Goal: Information Seeking & Learning: Learn about a topic

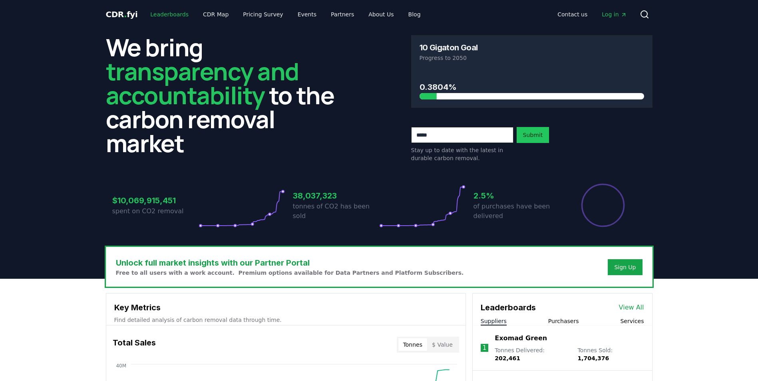
click at [175, 14] on link "Leaderboards" at bounding box center [169, 14] width 51 height 14
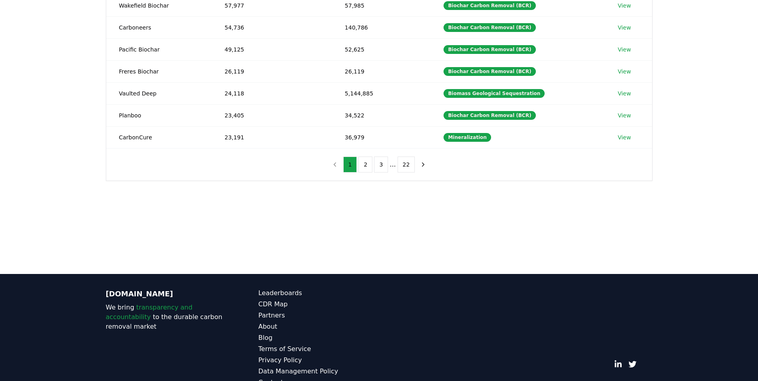
scroll to position [40, 0]
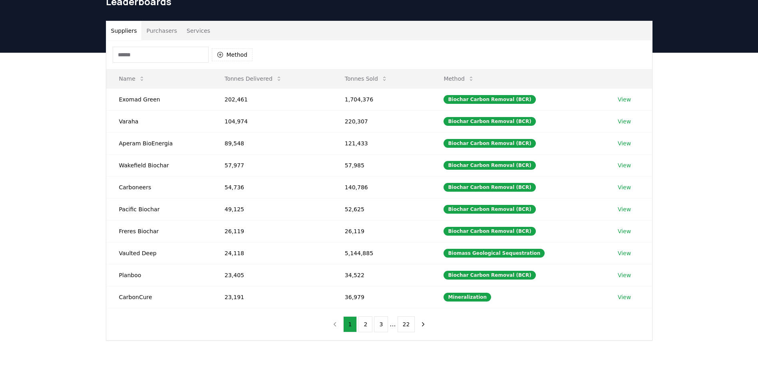
click at [144, 55] on input at bounding box center [161, 55] width 96 height 16
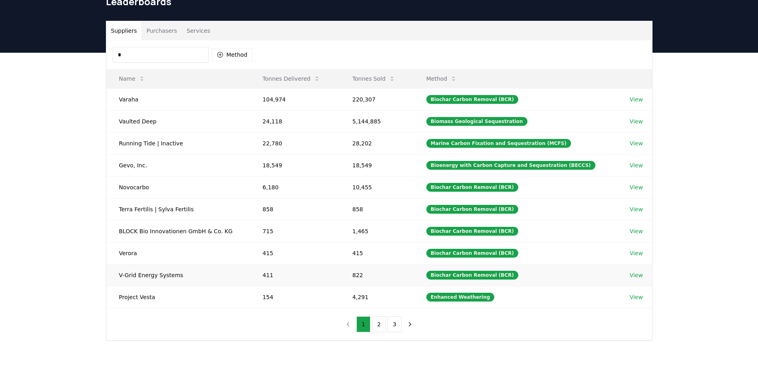
type input "*"
click at [636, 272] on link "View" at bounding box center [636, 275] width 13 height 8
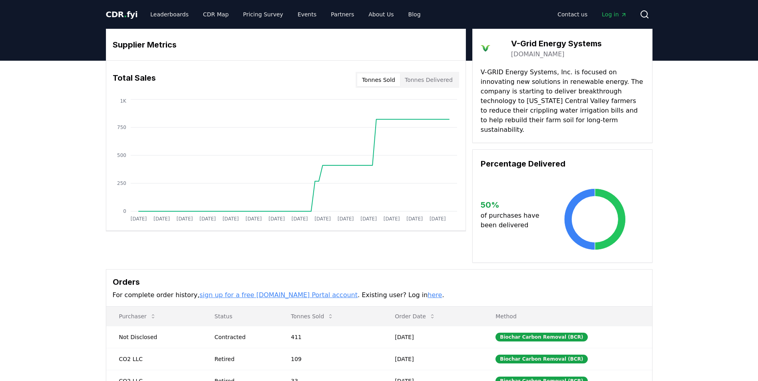
click at [382, 80] on button "Tonnes Sold" at bounding box center [378, 80] width 43 height 13
click at [242, 15] on link "Pricing Survey" at bounding box center [262, 14] width 53 height 14
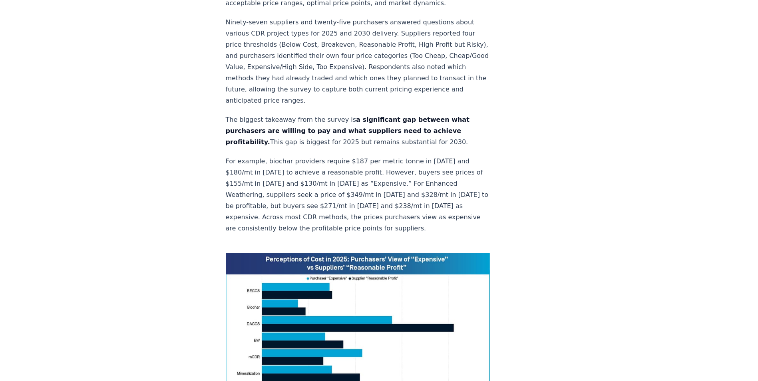
scroll to position [120, 0]
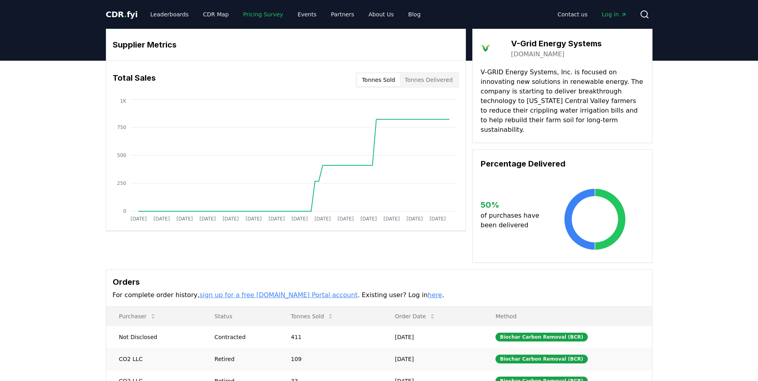
scroll to position [80, 0]
